Goal: Information Seeking & Learning: Learn about a topic

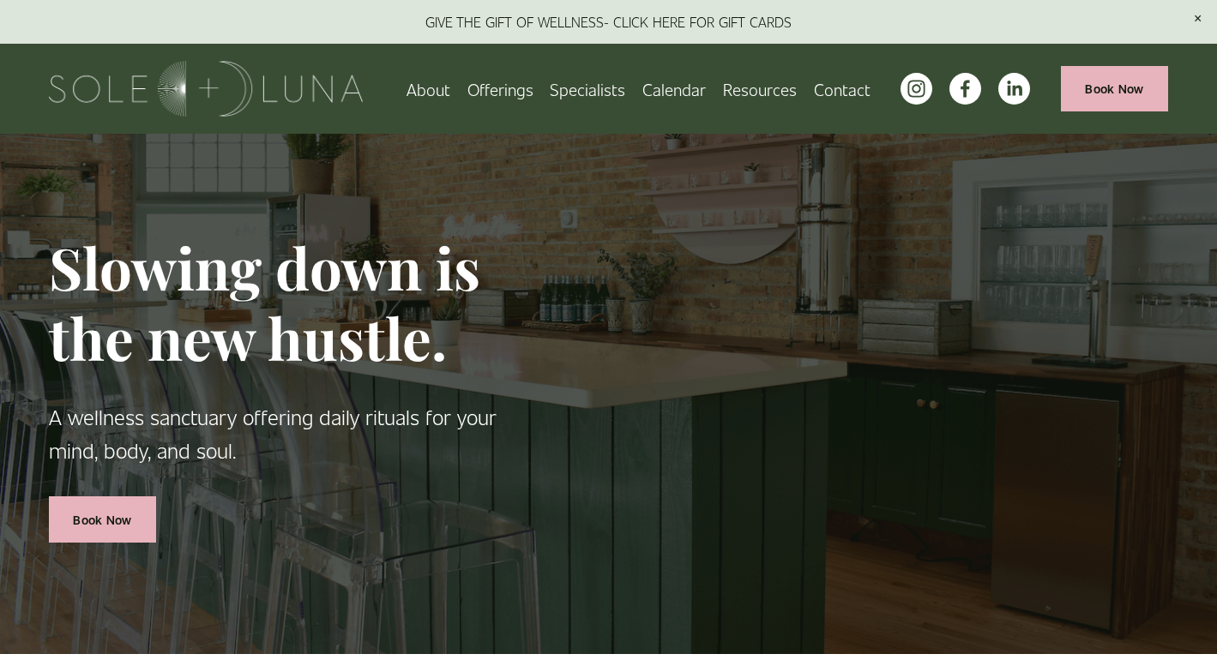
click at [0, 0] on span "Rituals" at bounding box center [0, 0] width 0 height 0
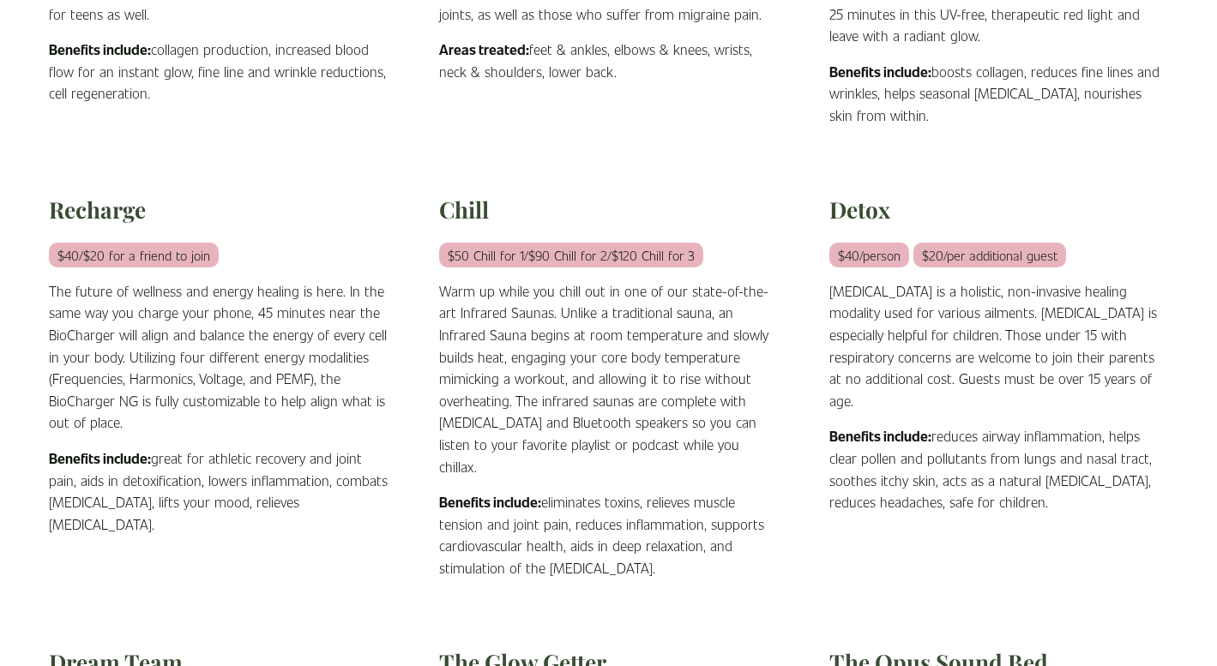
scroll to position [853, 0]
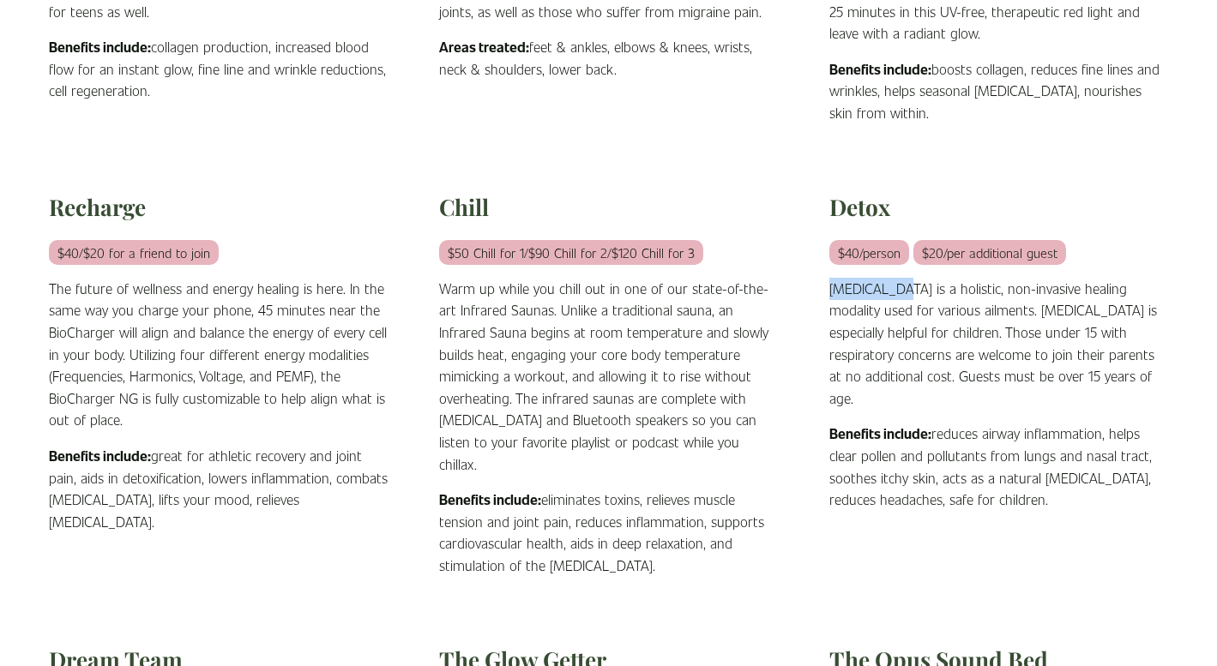
drag, startPoint x: 831, startPoint y: 286, endPoint x: 899, endPoint y: 284, distance: 67.8
click at [899, 284] on p "Halotherapy is a holistic, non-invasive healing modality used for various ailme…" at bounding box center [998, 344] width 339 height 132
copy p "Halotherapy"
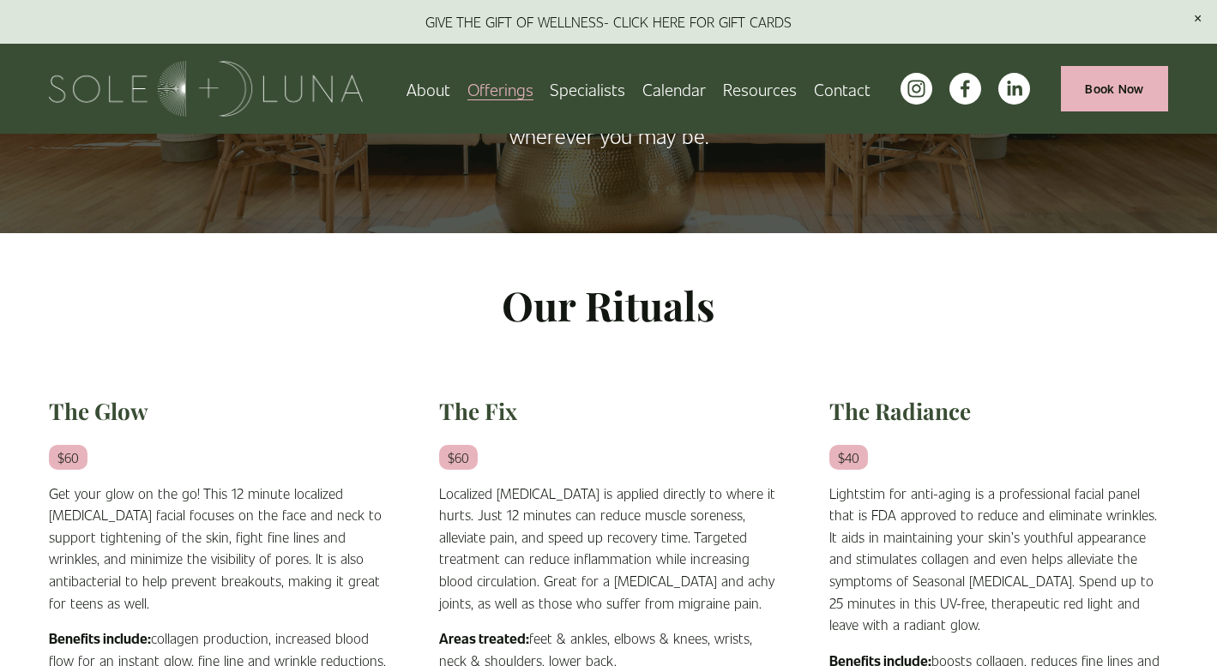
scroll to position [0, 0]
